Goal: Navigation & Orientation: Locate item on page

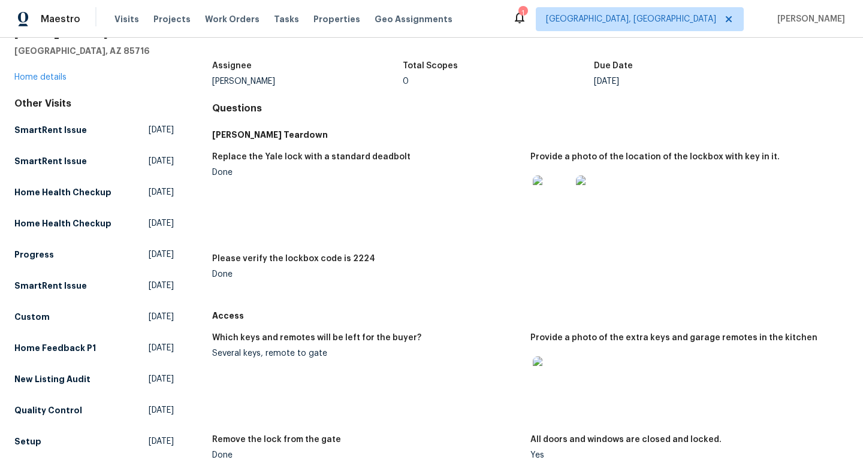
scroll to position [65, 0]
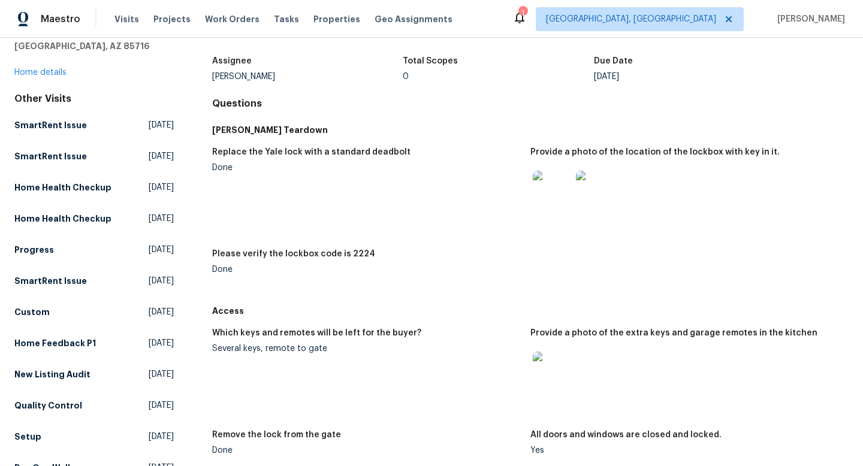
click at [553, 368] on img at bounding box center [552, 371] width 38 height 38
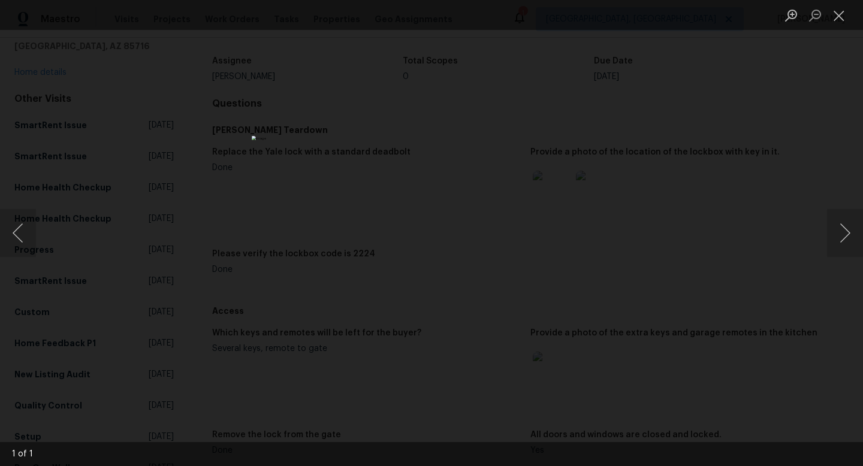
click at [235, 215] on div "Lightbox" at bounding box center [431, 233] width 863 height 466
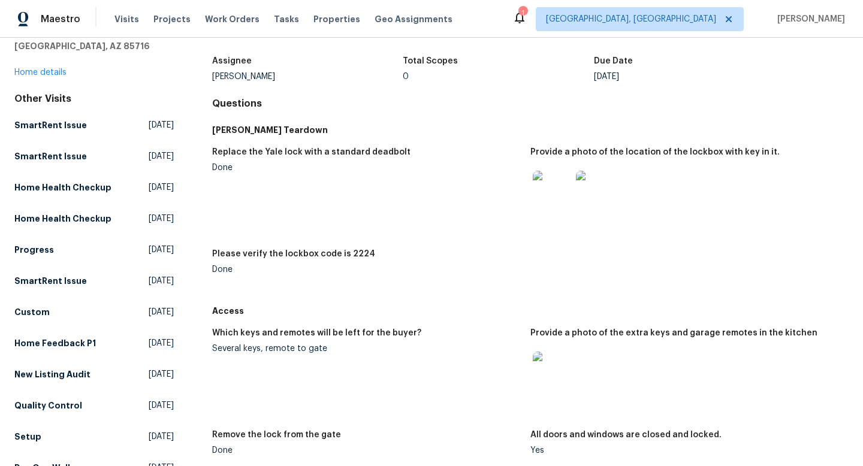
click at [562, 368] on img at bounding box center [552, 371] width 38 height 38
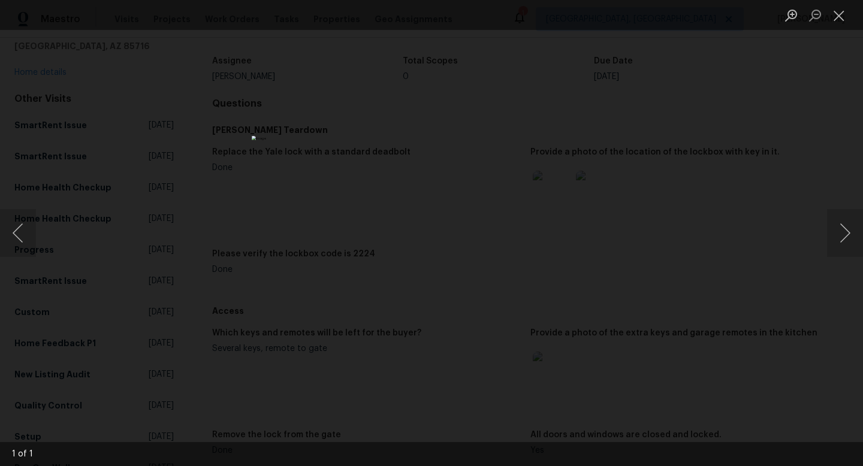
click at [241, 210] on div "Lightbox" at bounding box center [431, 233] width 863 height 466
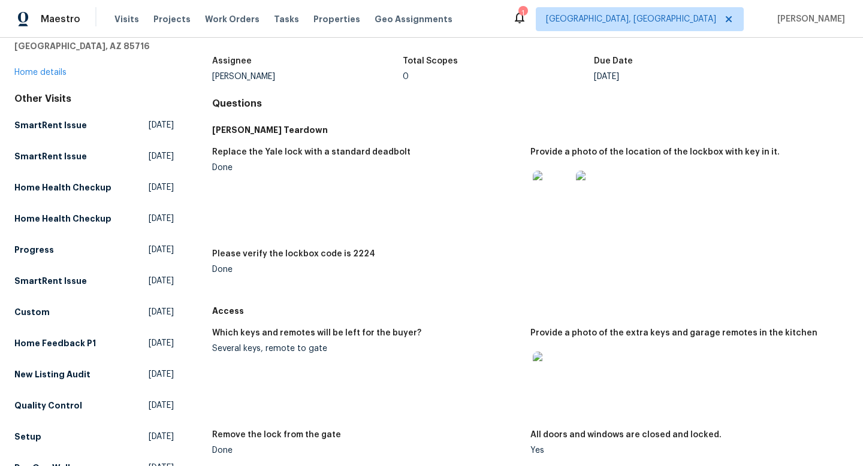
click at [445, 255] on div "Please verify the lockbox code is 2224" at bounding box center [366, 258] width 309 height 16
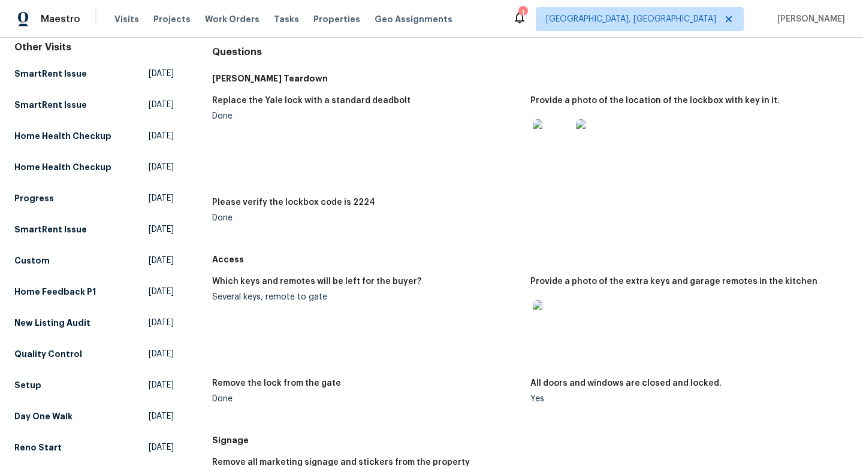
scroll to position [114, 0]
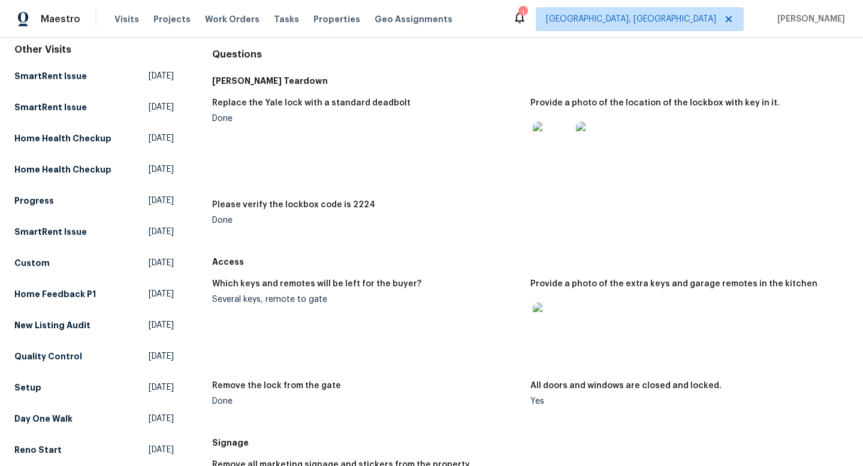
click at [549, 132] on img at bounding box center [552, 141] width 38 height 38
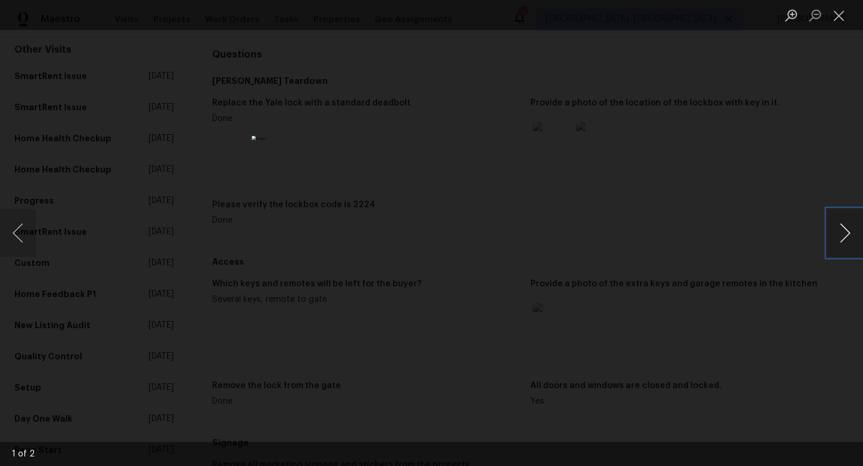
click at [842, 230] on button "Next image" at bounding box center [845, 233] width 36 height 48
click at [848, 231] on button "Next image" at bounding box center [845, 233] width 36 height 48
click at [20, 235] on button "Previous image" at bounding box center [18, 233] width 36 height 48
click at [242, 235] on div "Lightbox" at bounding box center [431, 233] width 863 height 466
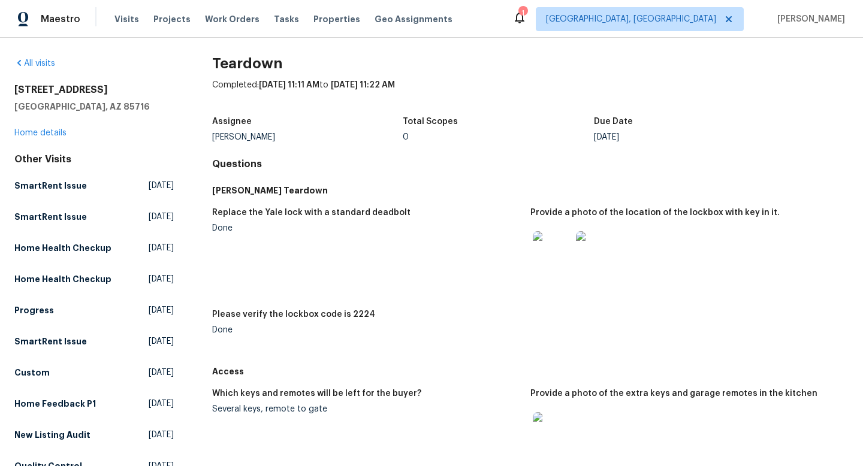
scroll to position [0, 0]
